Goal: Task Accomplishment & Management: Use online tool/utility

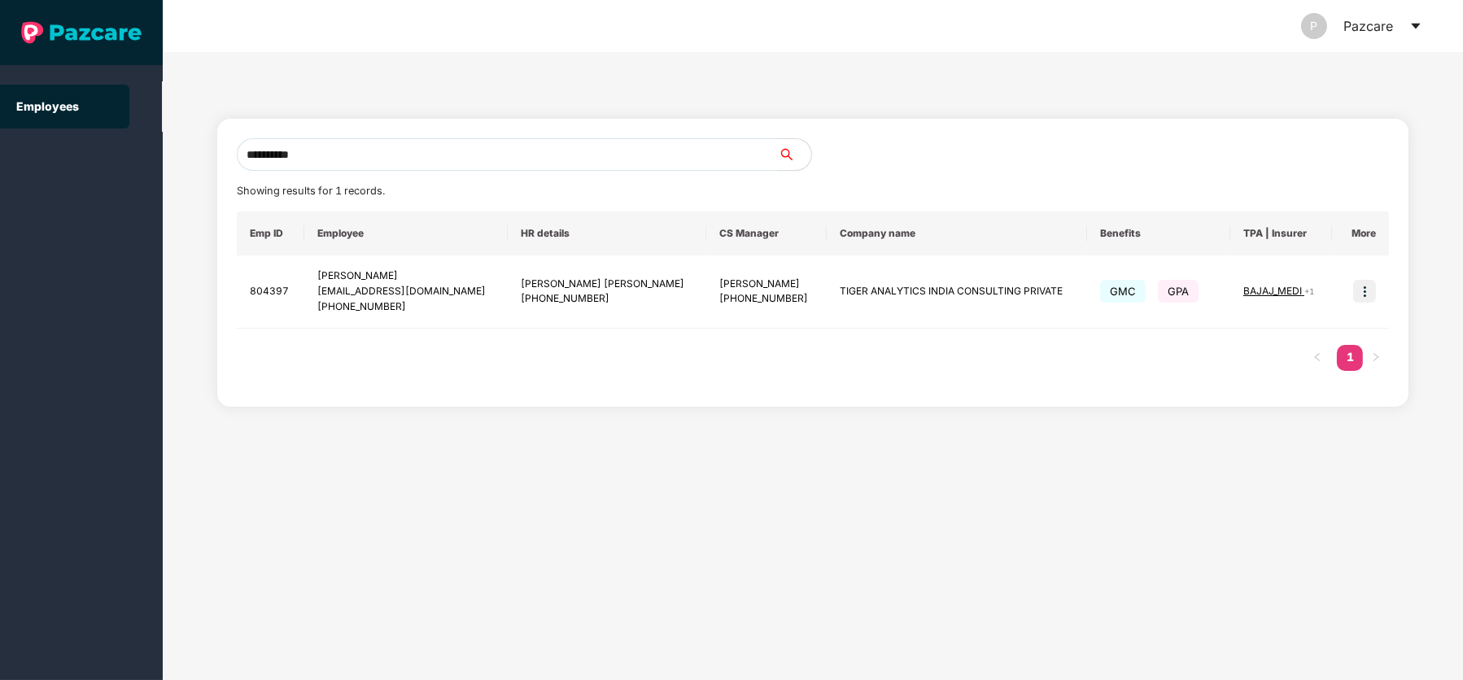
click at [1415, 21] on icon "caret-down" at bounding box center [1416, 26] width 13 height 13
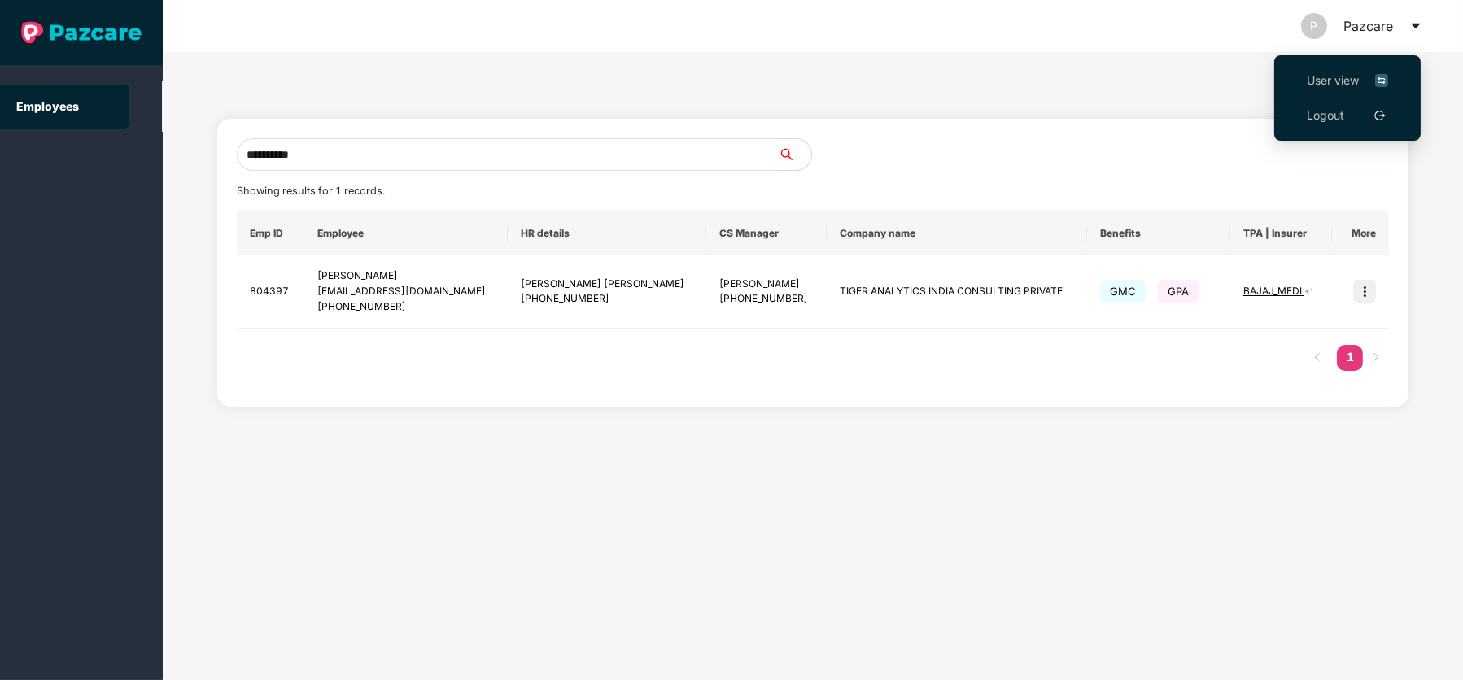
click at [1356, 69] on li "User view" at bounding box center [1348, 80] width 114 height 35
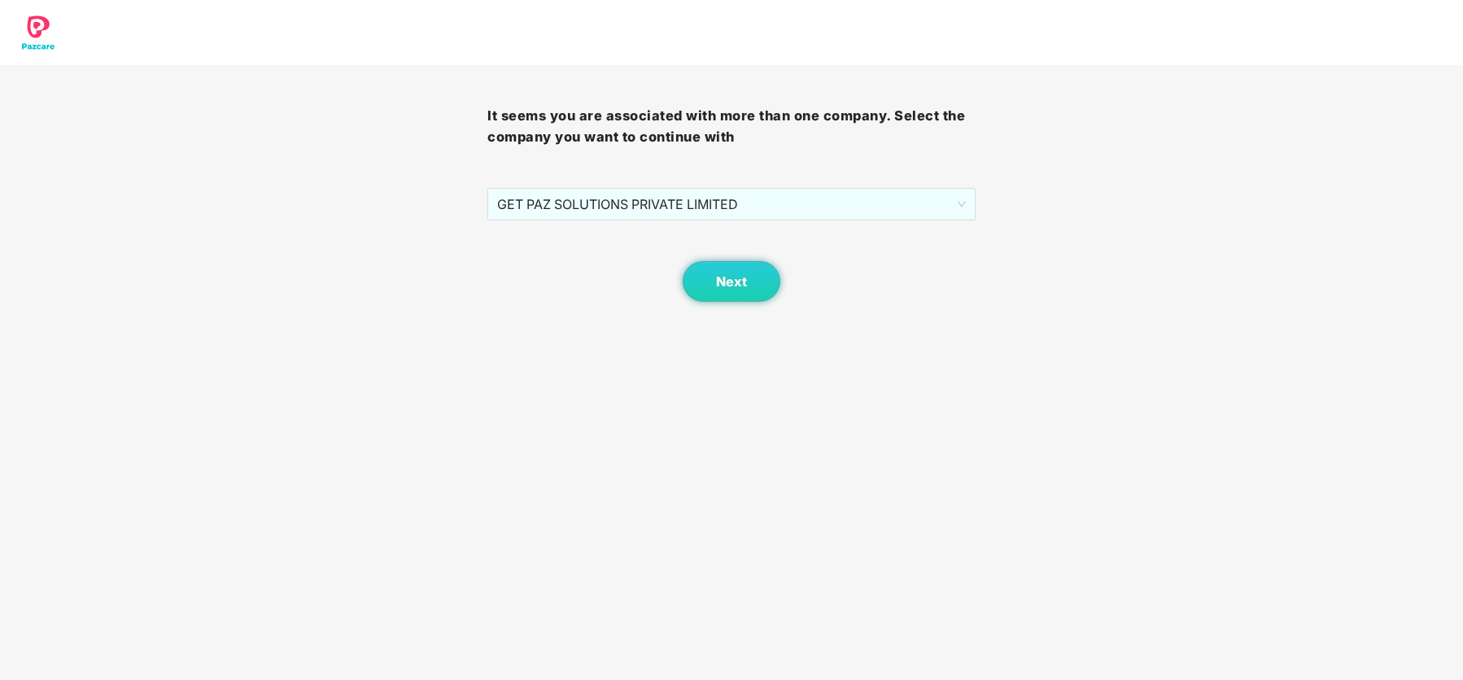
click at [751, 304] on body "It seems you are associated with more than one company. Select the company you …" at bounding box center [731, 340] width 1463 height 680
click at [743, 289] on span "Next" at bounding box center [731, 281] width 31 height 15
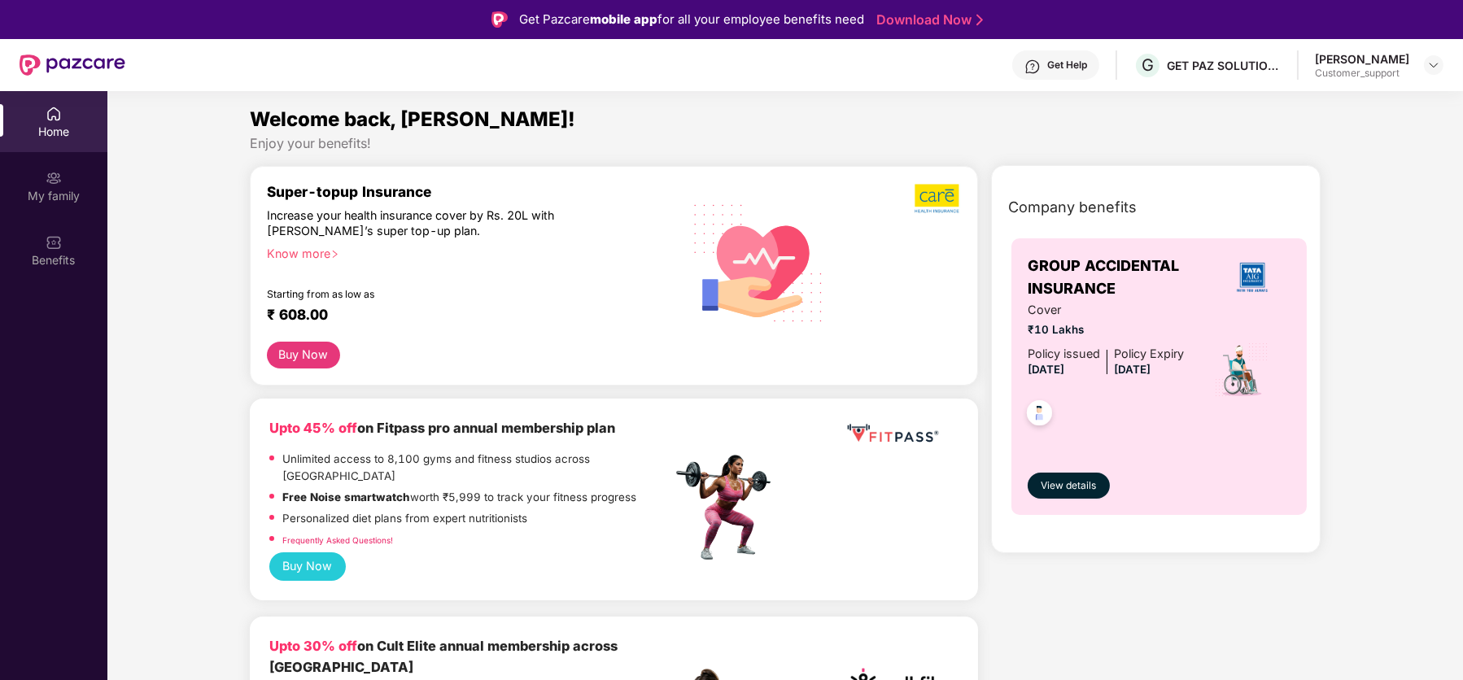
click at [1379, 67] on div "Customer_support" at bounding box center [1362, 73] width 94 height 13
click at [1433, 65] on img at bounding box center [1434, 65] width 13 height 13
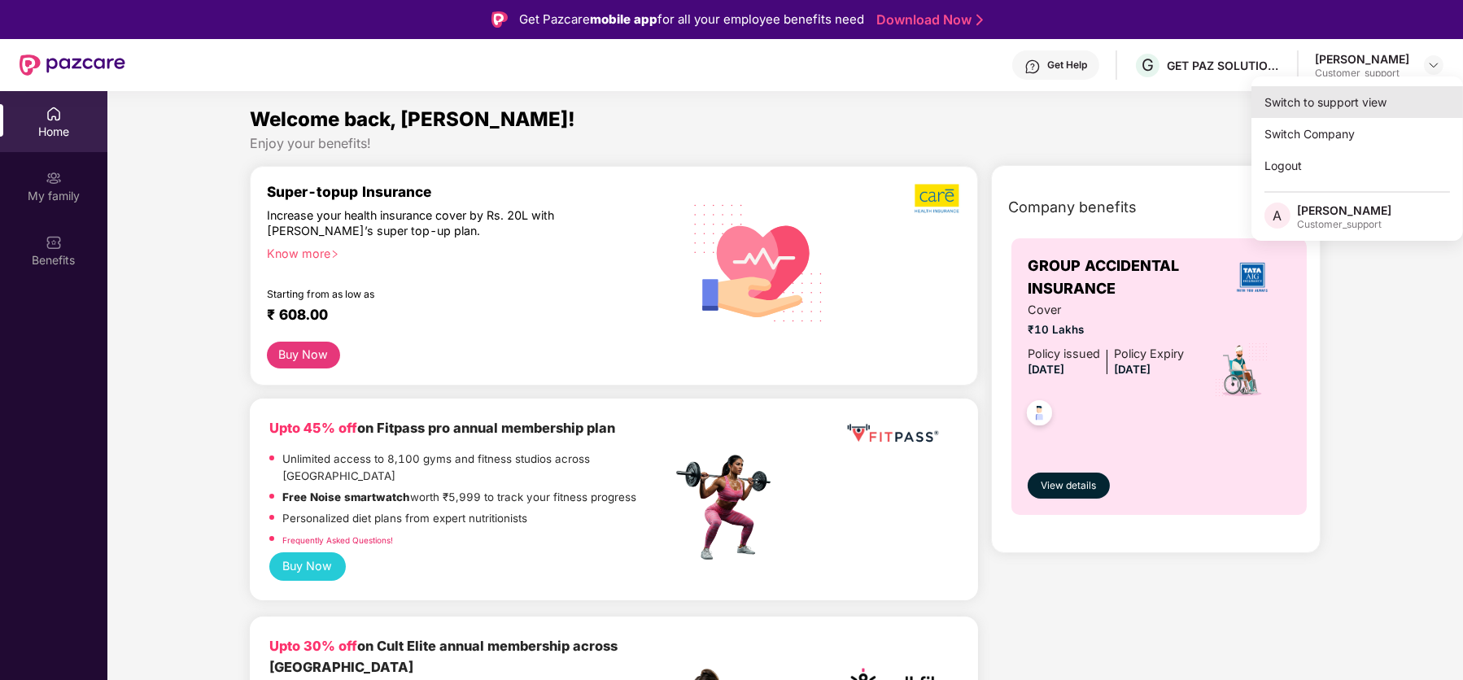
click at [1347, 93] on div "Switch to support view" at bounding box center [1358, 102] width 212 height 32
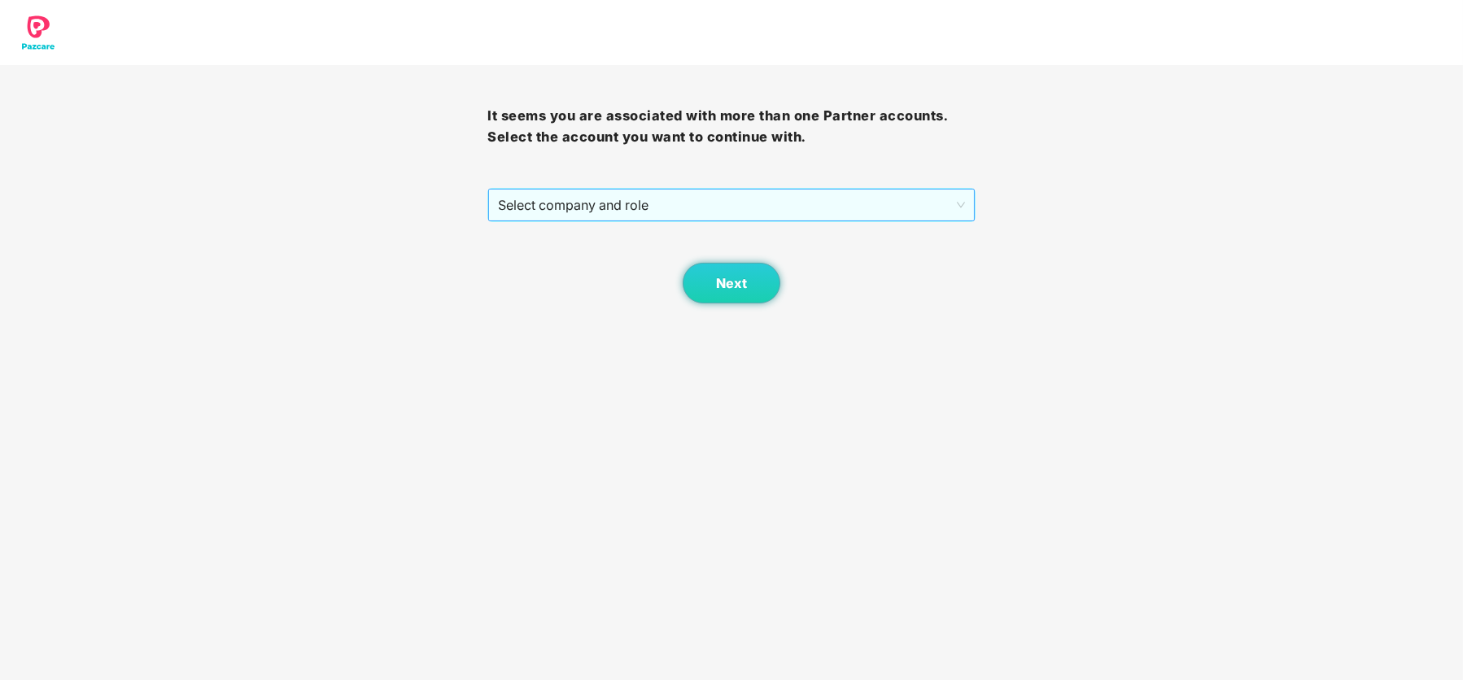
click at [702, 206] on span "Select company and role" at bounding box center [731, 205] width 466 height 31
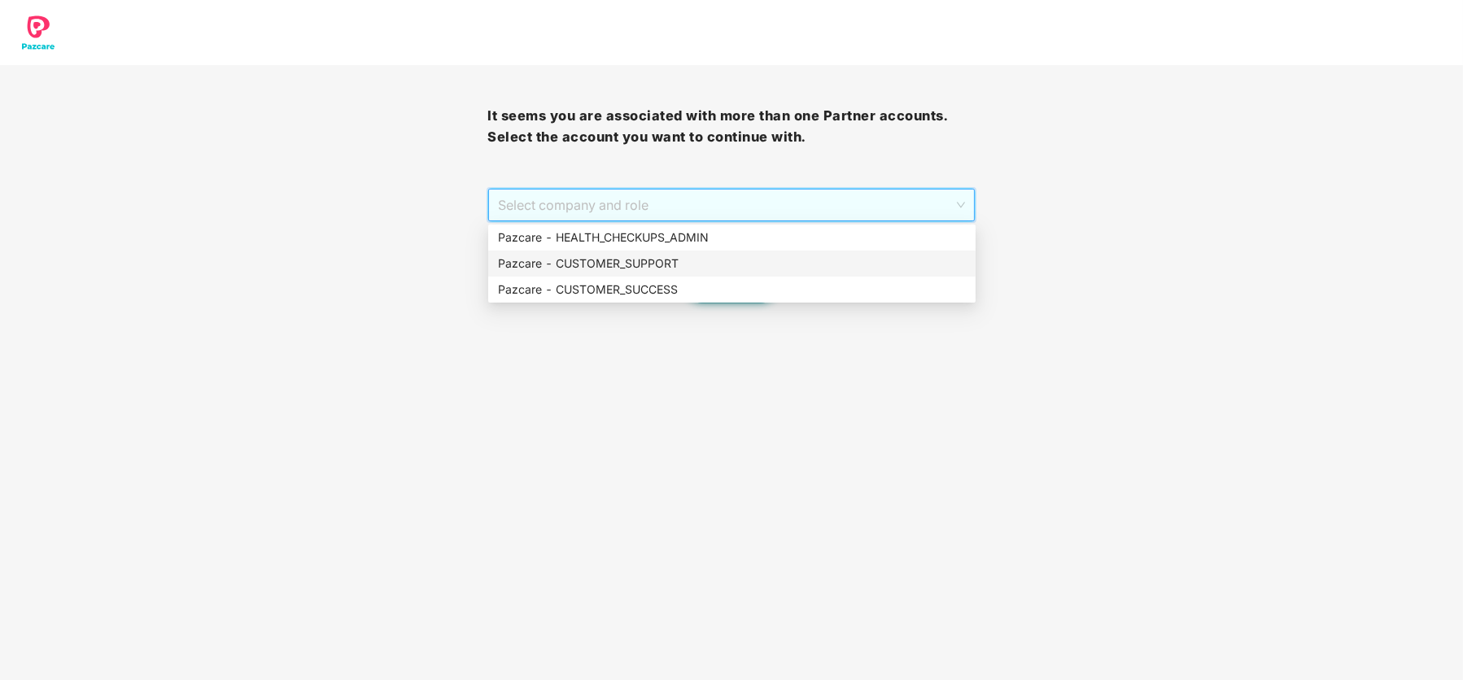
click at [683, 265] on div "Pazcare - CUSTOMER_SUPPORT" at bounding box center [732, 264] width 468 height 18
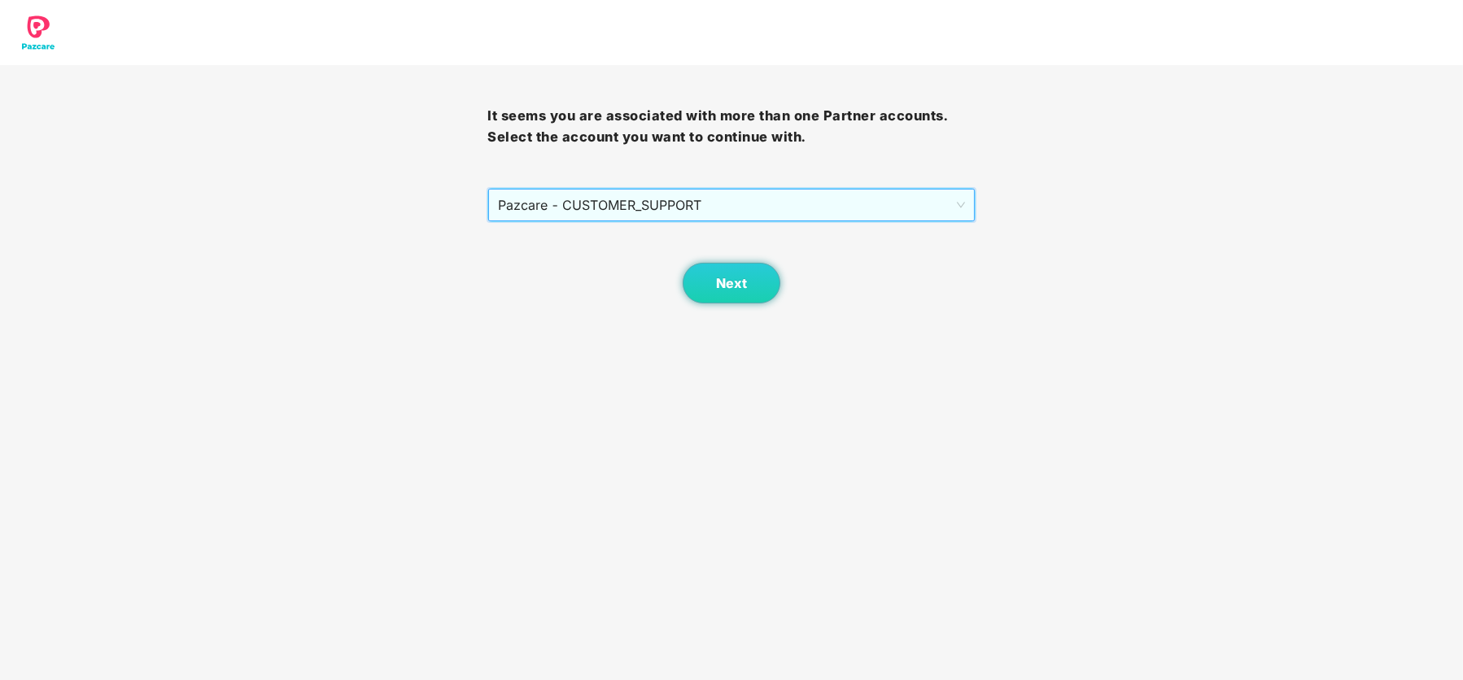
click at [732, 214] on span "Pazcare - CUSTOMER_SUPPORT" at bounding box center [731, 205] width 466 height 31
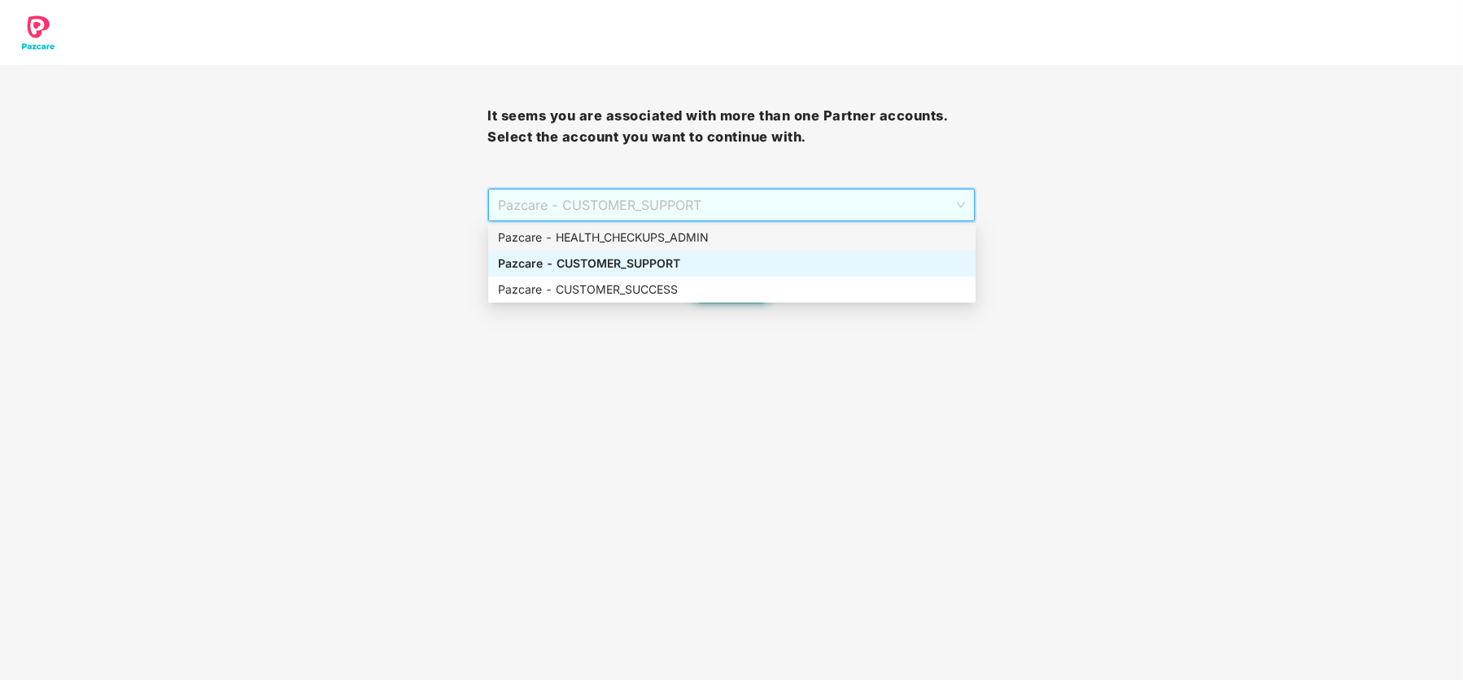
click at [670, 240] on div "Pazcare - HEALTH_CHECKUPS_ADMIN" at bounding box center [732, 238] width 468 height 18
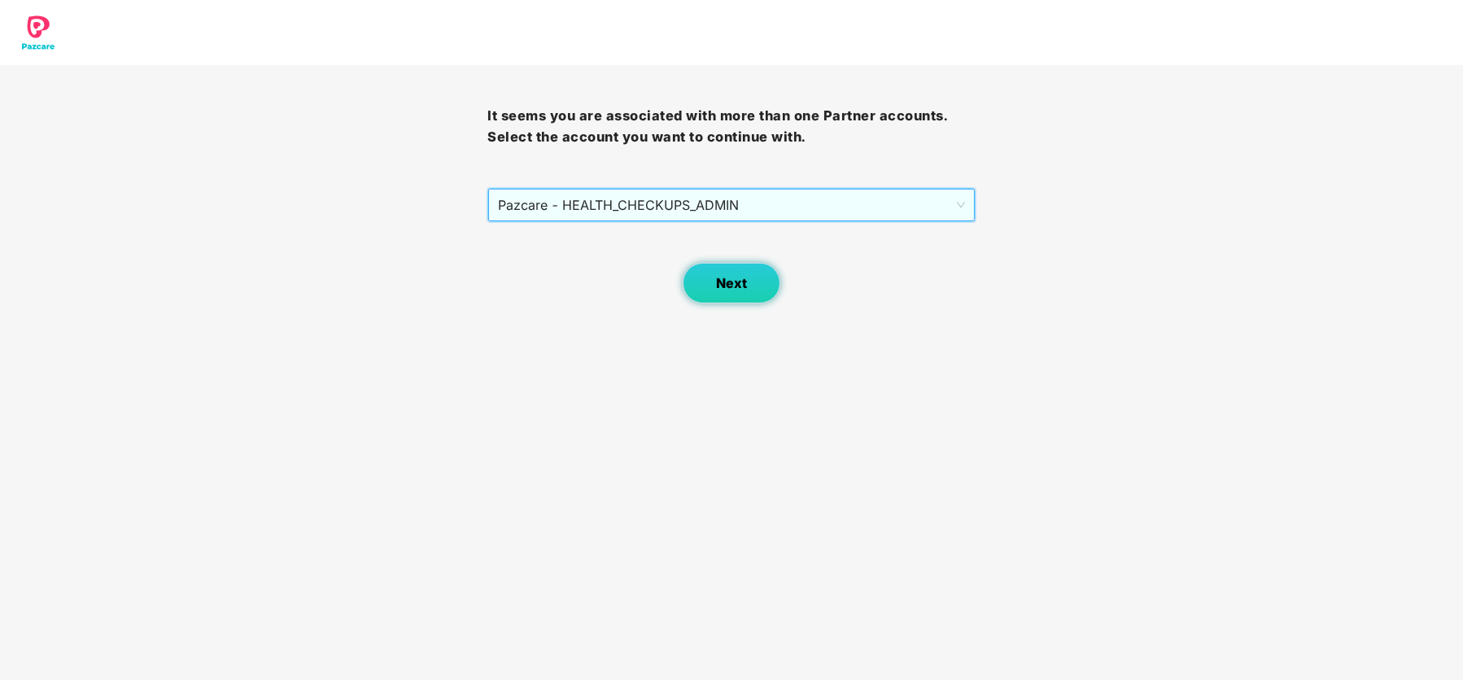
click at [717, 286] on span "Next" at bounding box center [731, 283] width 31 height 15
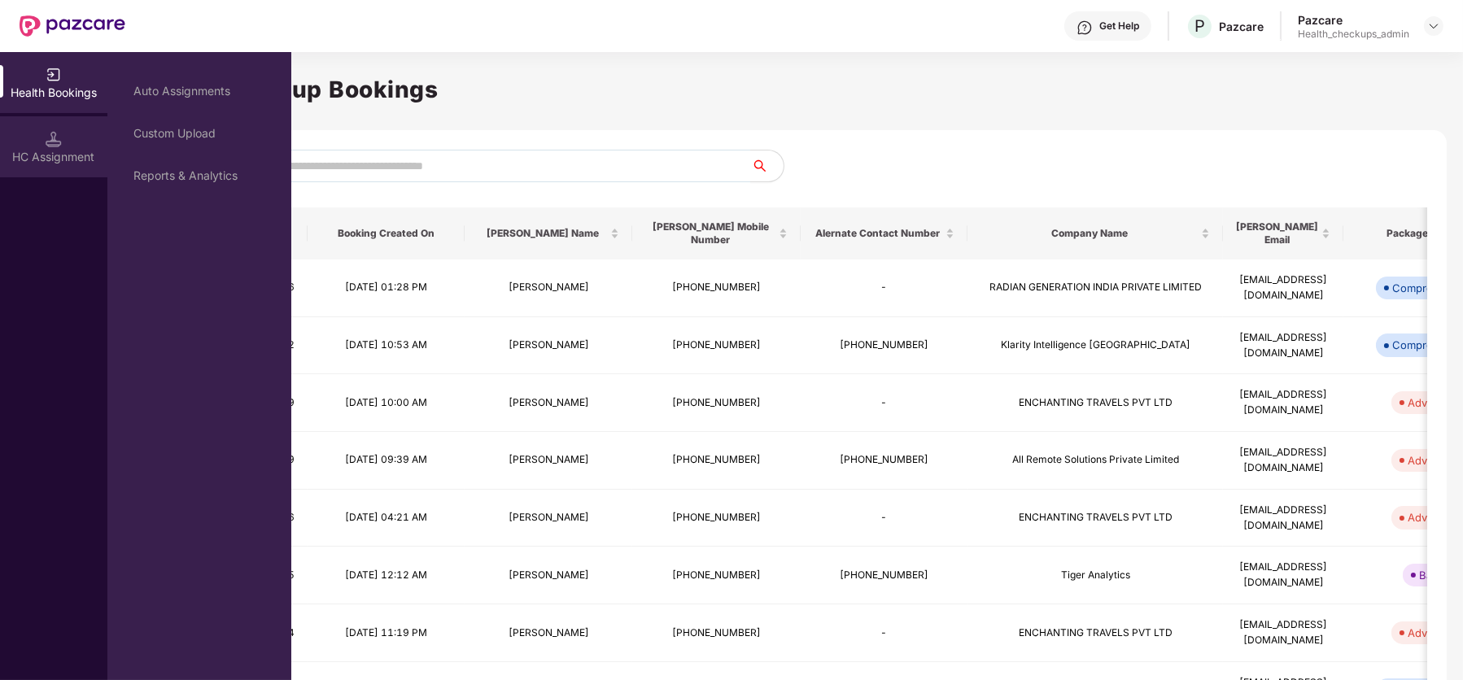
click at [44, 133] on div "HC Assignment" at bounding box center [53, 146] width 107 height 61
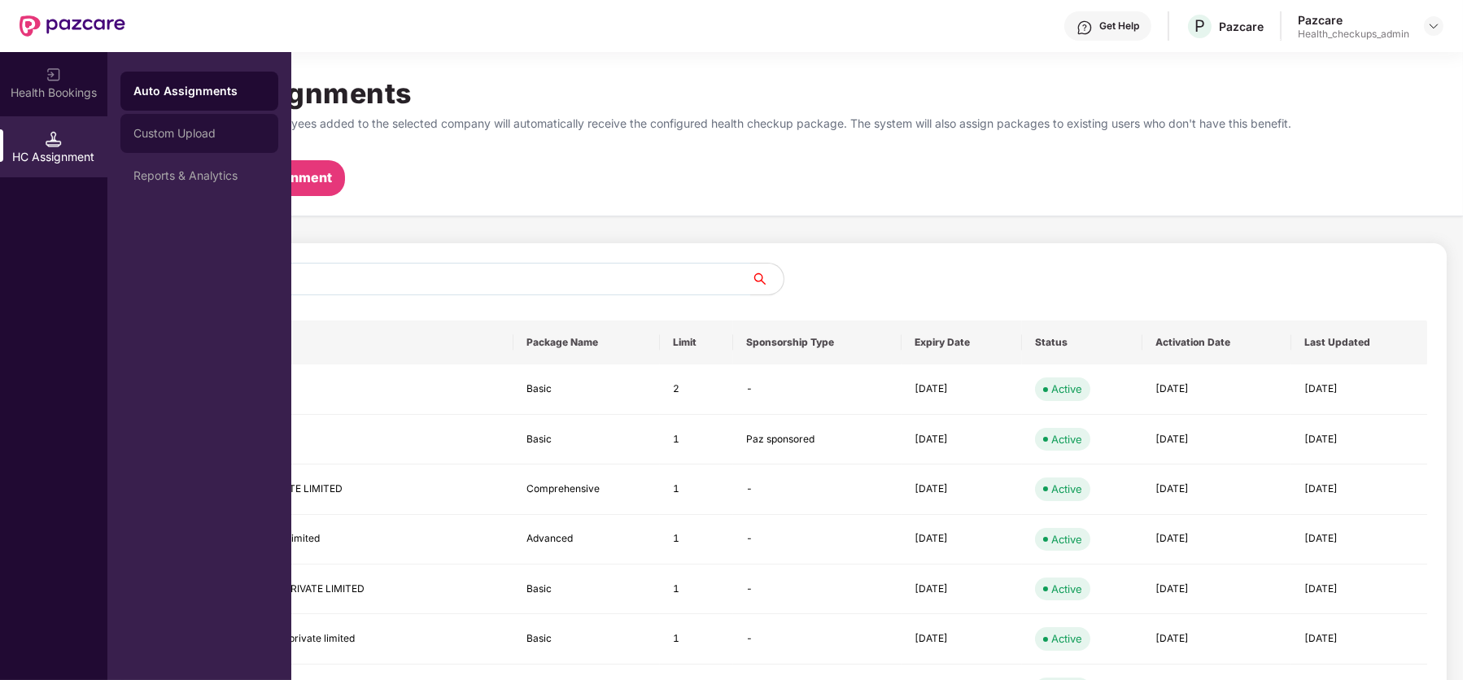
click at [213, 128] on div "Custom Upload" at bounding box center [199, 133] width 132 height 13
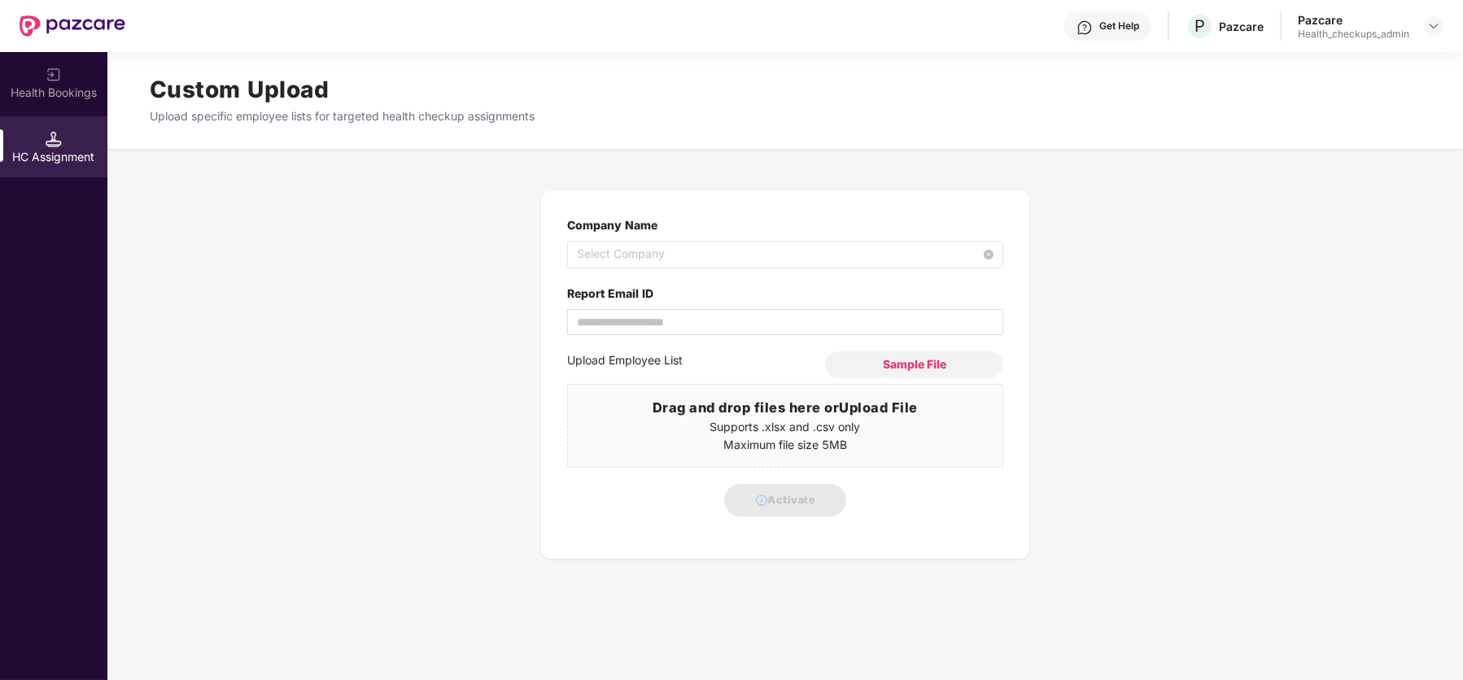
click at [692, 252] on span "Select Company" at bounding box center [785, 255] width 417 height 26
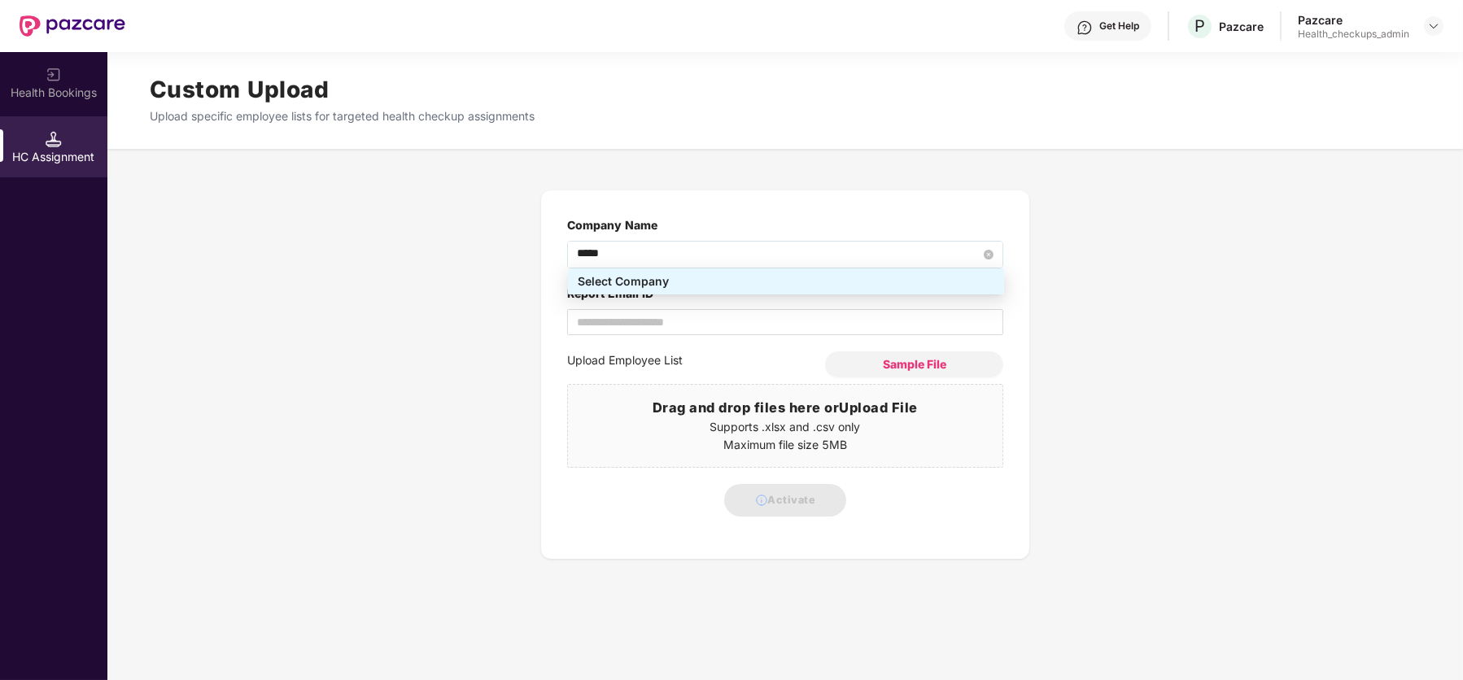
type input "******"
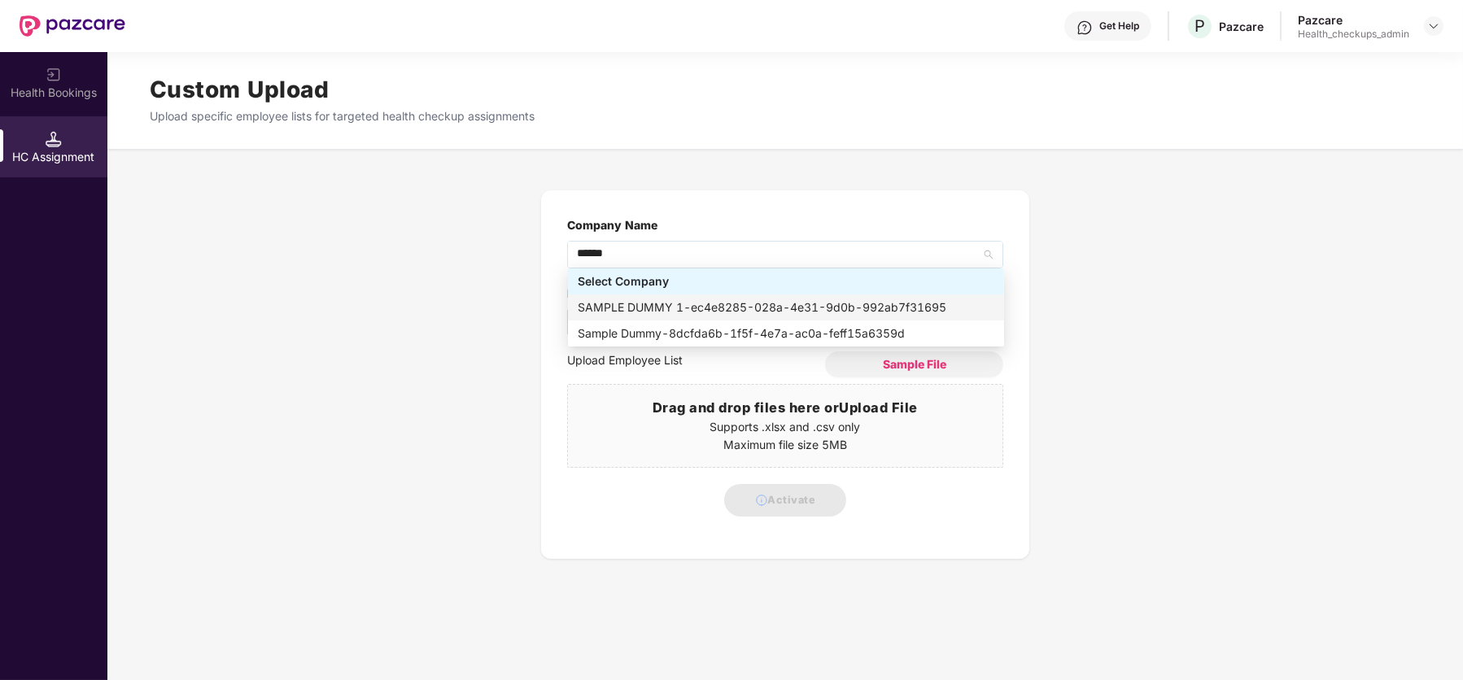
click at [690, 306] on div "SAMPLE DUMMY 1 - ec4e8285-028a-4e31-9d0b-992ab7f31695" at bounding box center [786, 308] width 417 height 18
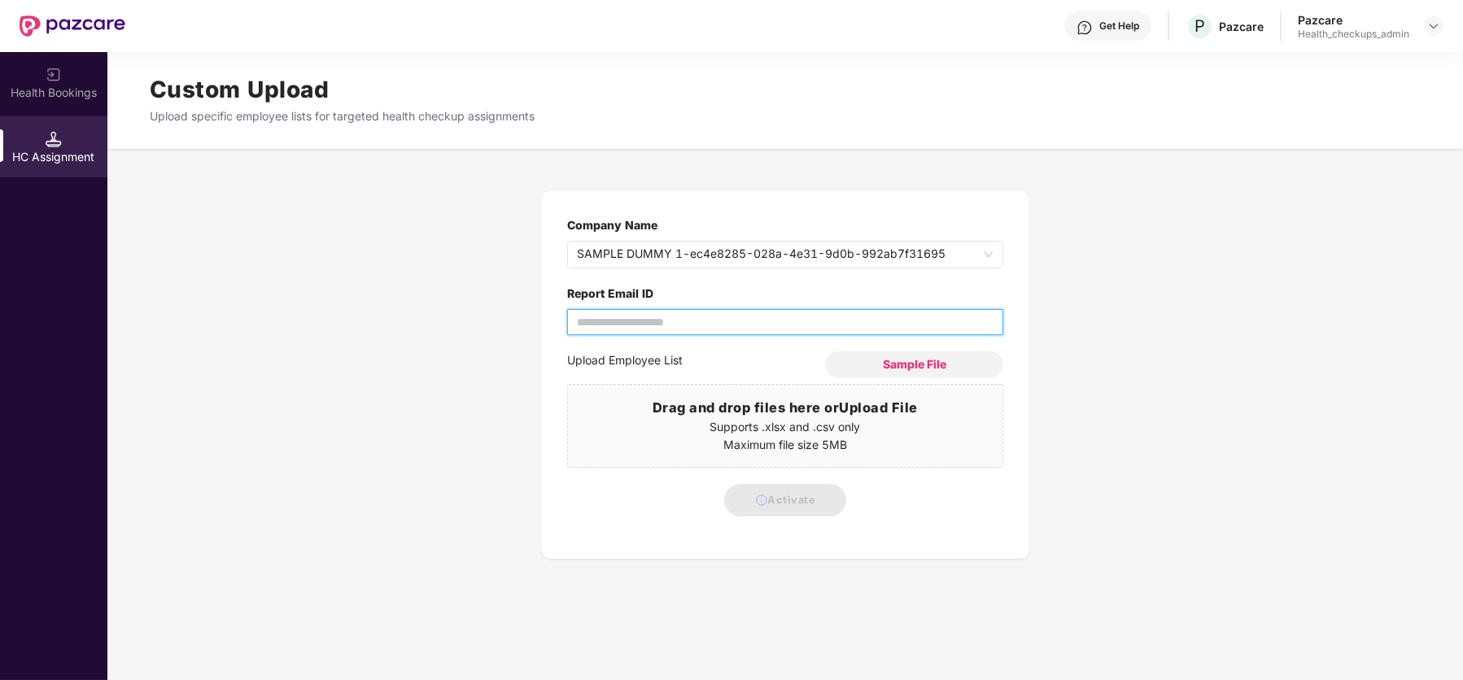
click at [670, 326] on input "Report Email ID" at bounding box center [785, 322] width 436 height 26
type input "**********"
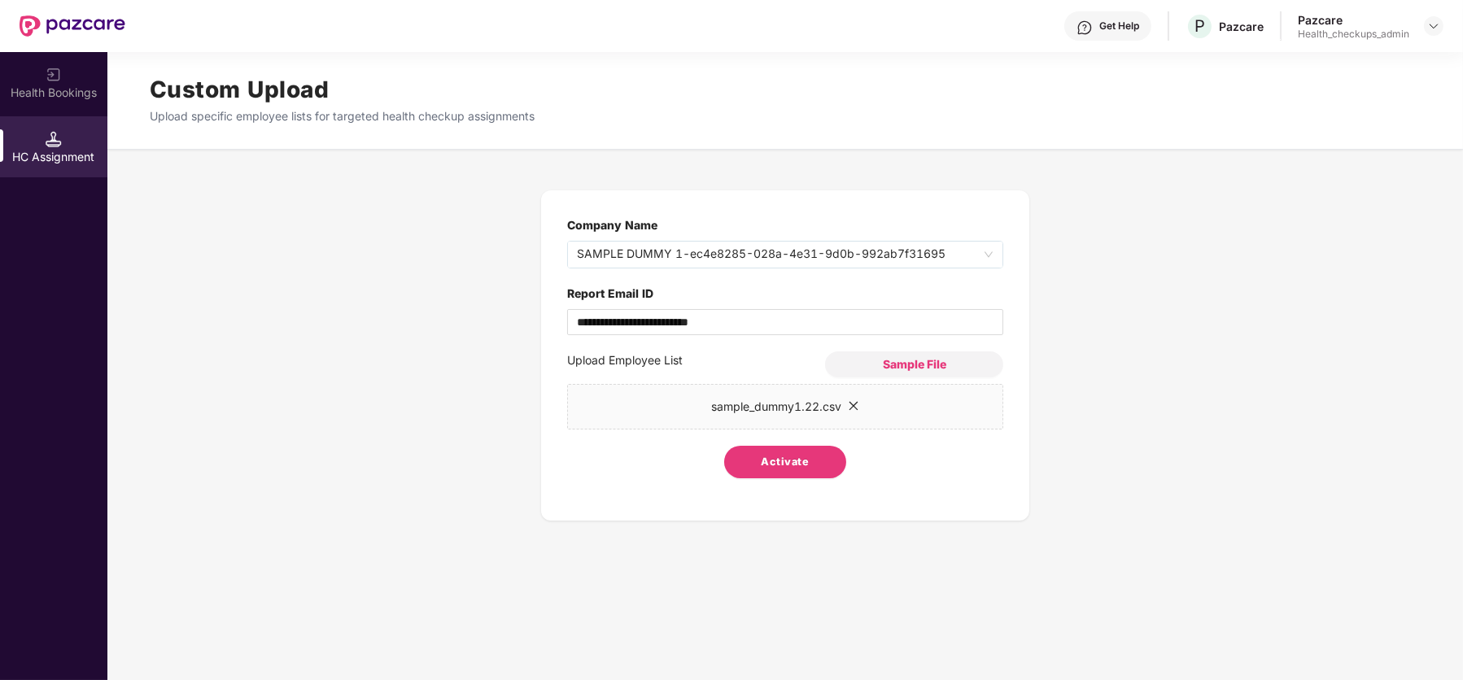
click at [774, 458] on span "Activate" at bounding box center [786, 462] width 48 height 16
